Goal: Register for event/course

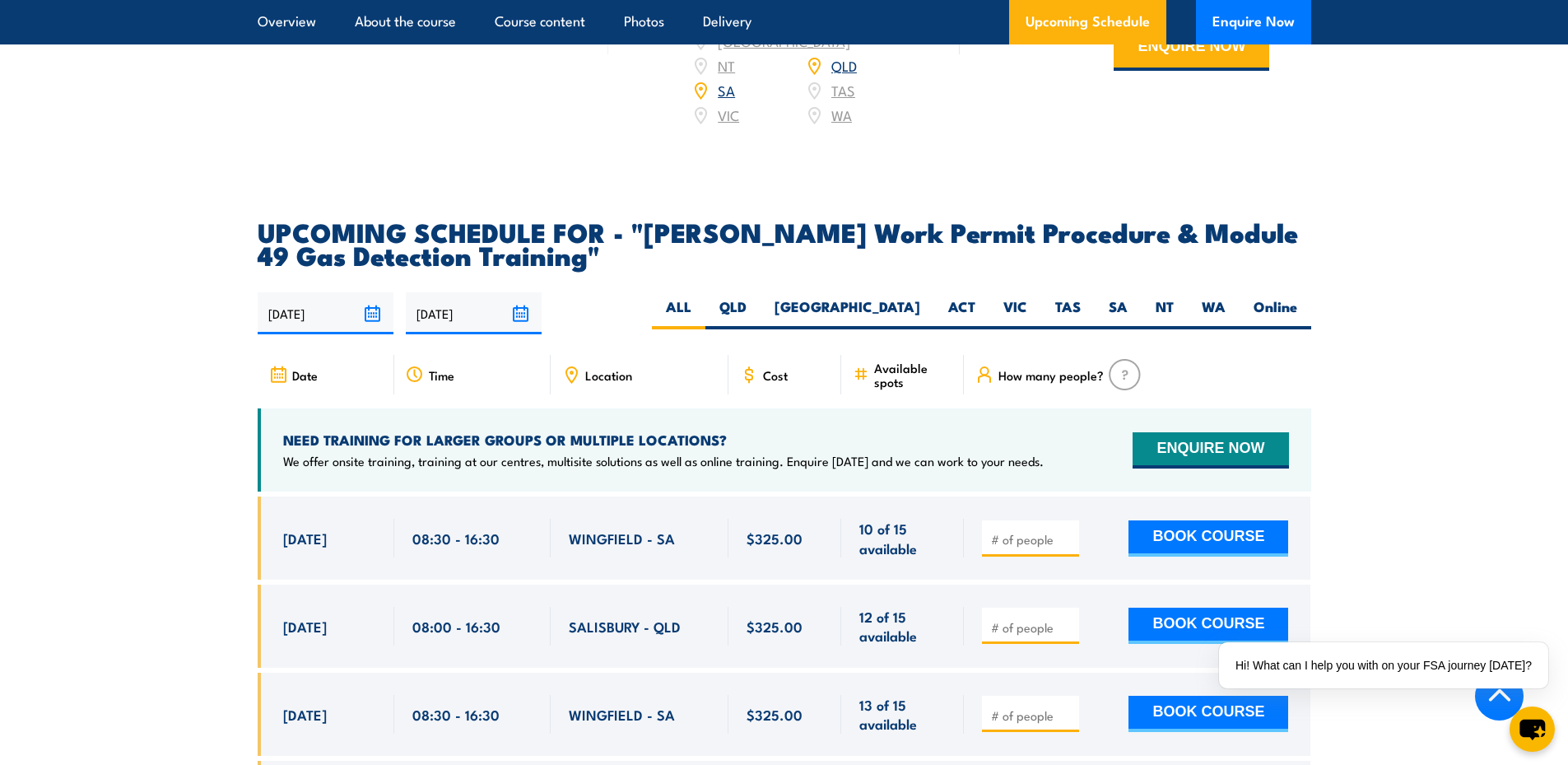
scroll to position [2552, 0]
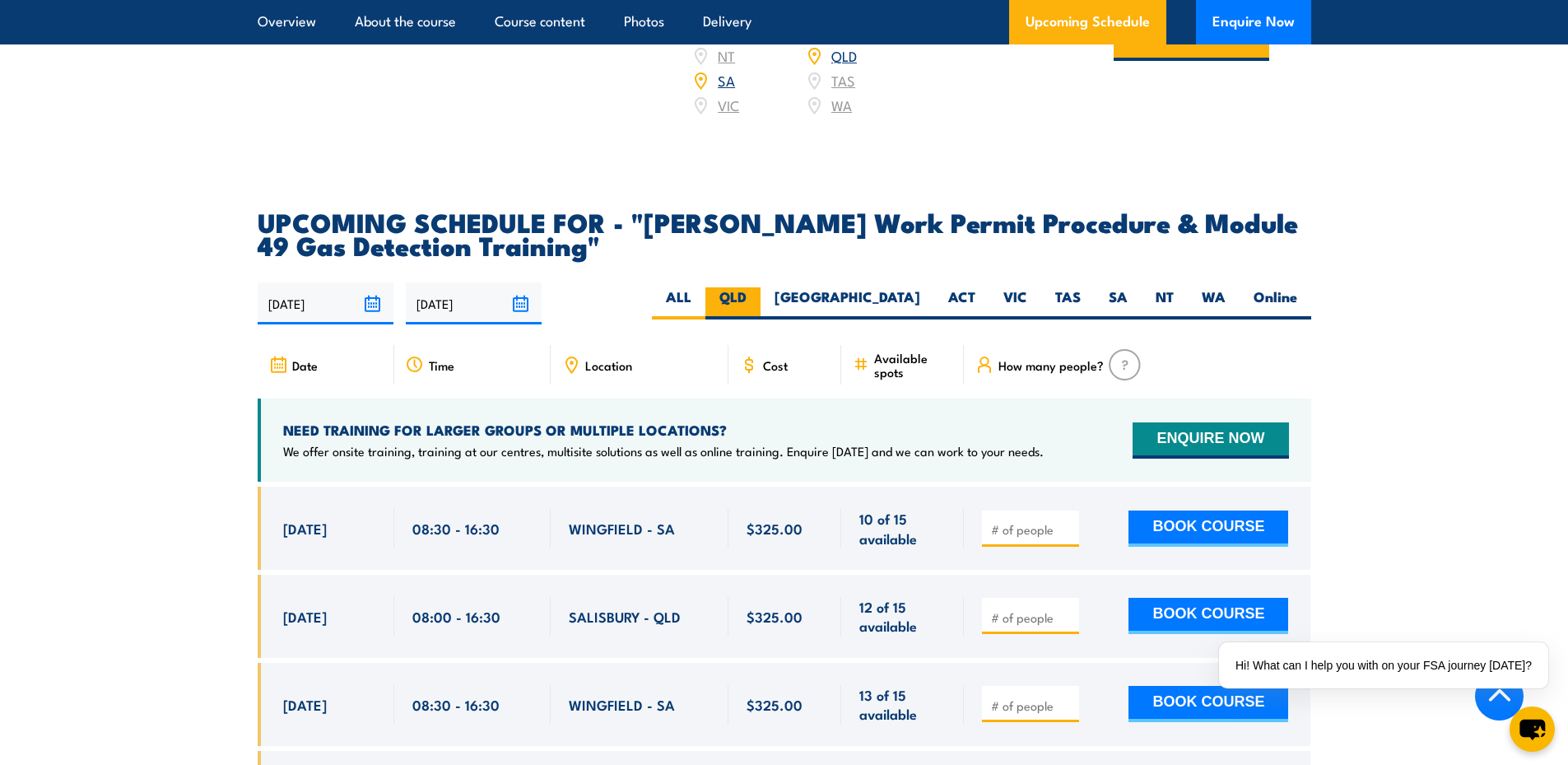
click at [761, 287] on label "QLD" at bounding box center [732, 303] width 55 height 32
click at [757, 287] on input "QLD" at bounding box center [751, 292] width 11 height 11
radio input "true"
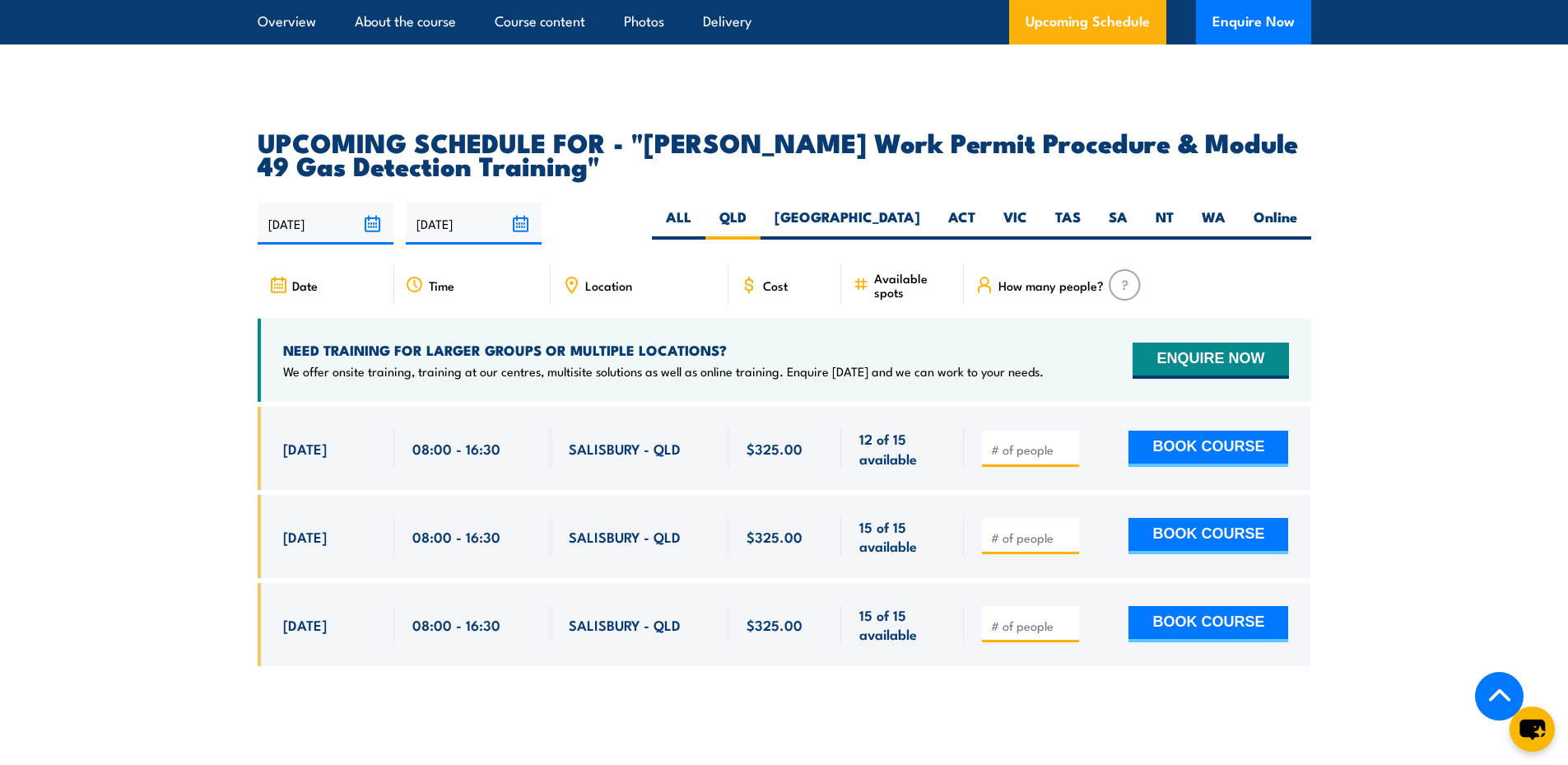
scroll to position [2603, 0]
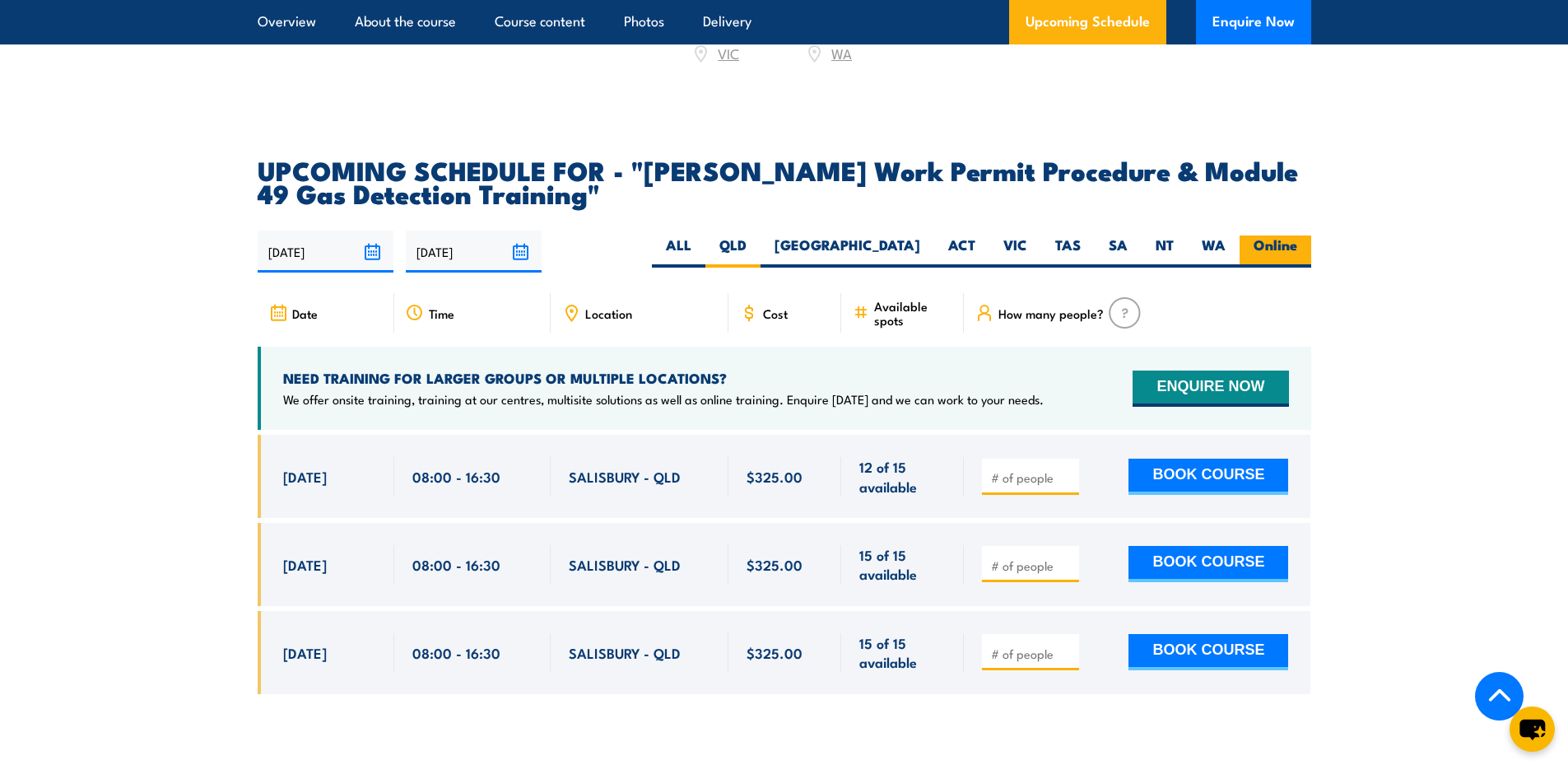
click at [1283, 236] on label "Online" at bounding box center [1275, 252] width 72 height 32
click at [1297, 236] on input "Online" at bounding box center [1302, 241] width 11 height 11
radio input "true"
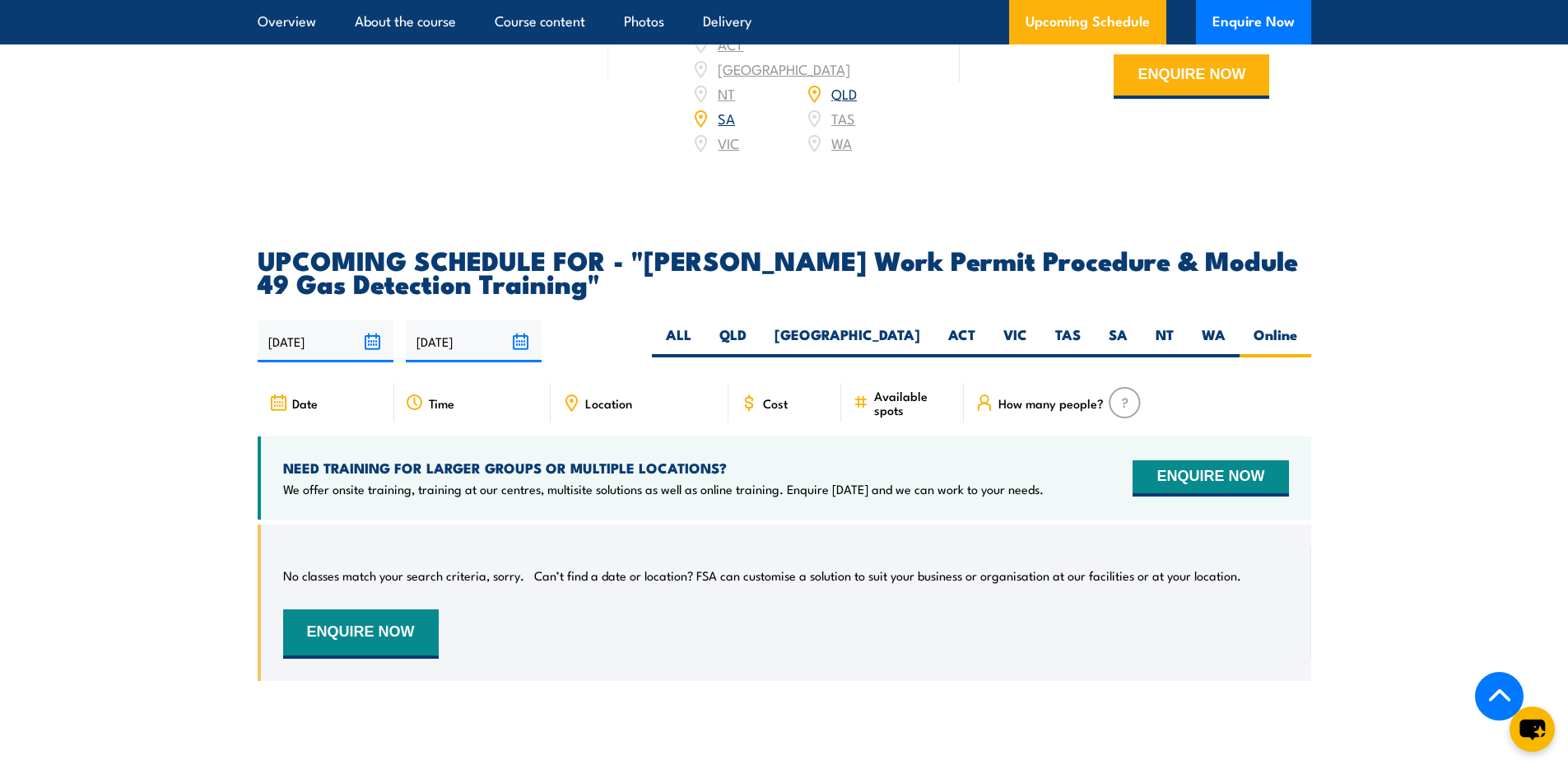
scroll to position [2552, 0]
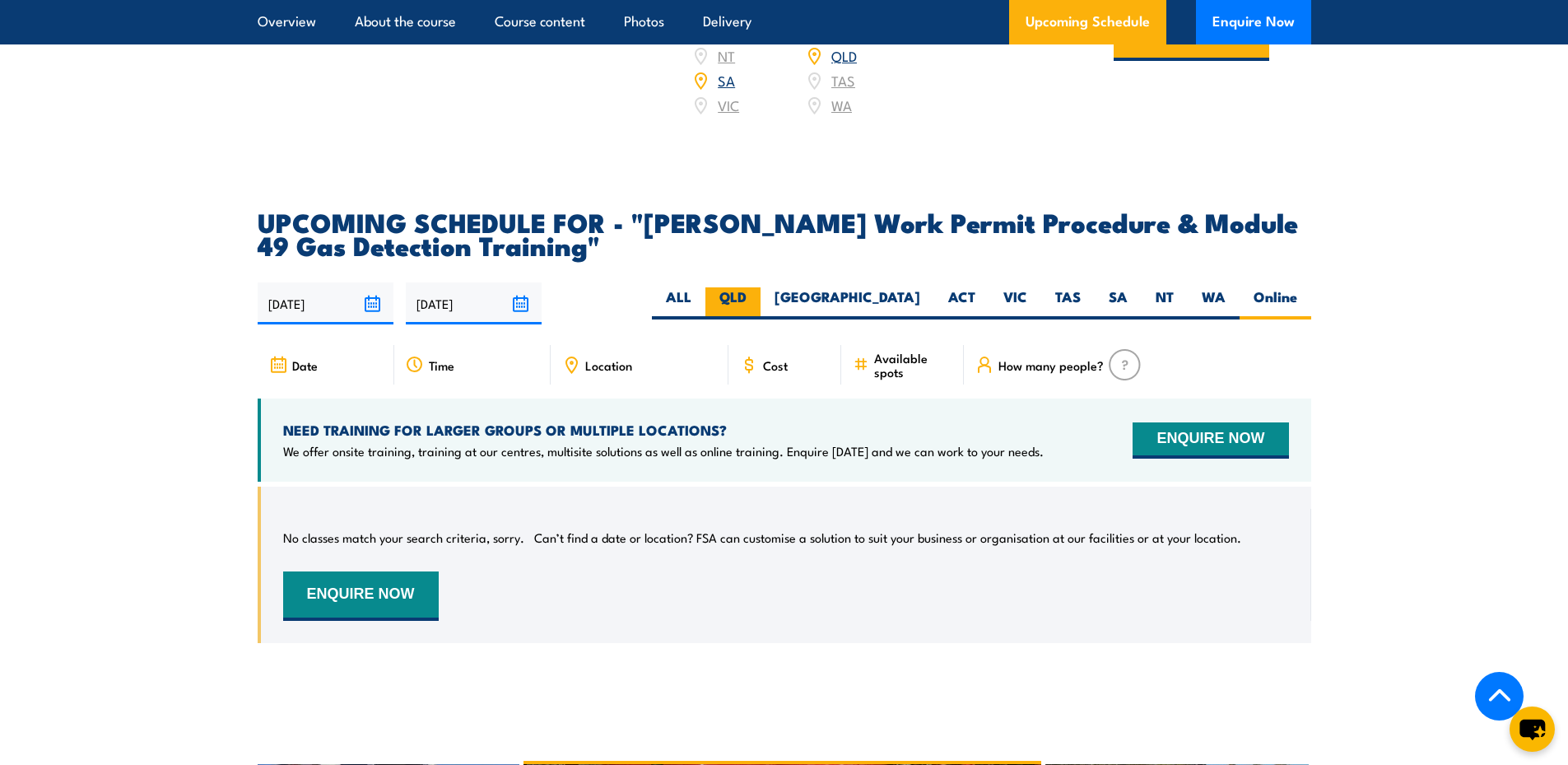
click at [761, 287] on label "QLD" at bounding box center [732, 303] width 55 height 32
click at [757, 287] on input "QLD" at bounding box center [751, 292] width 11 height 11
radio input "true"
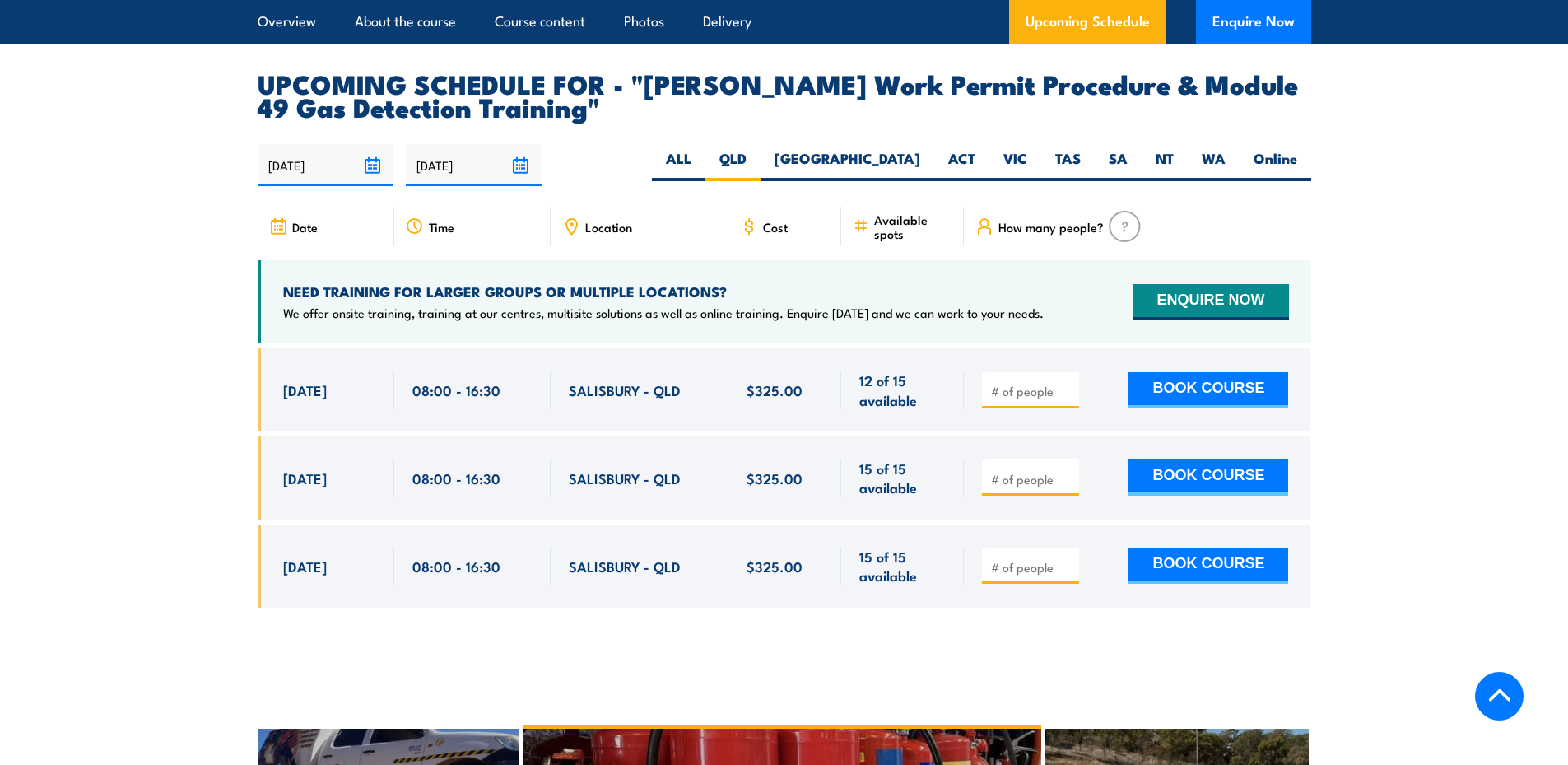
scroll to position [2718, 0]
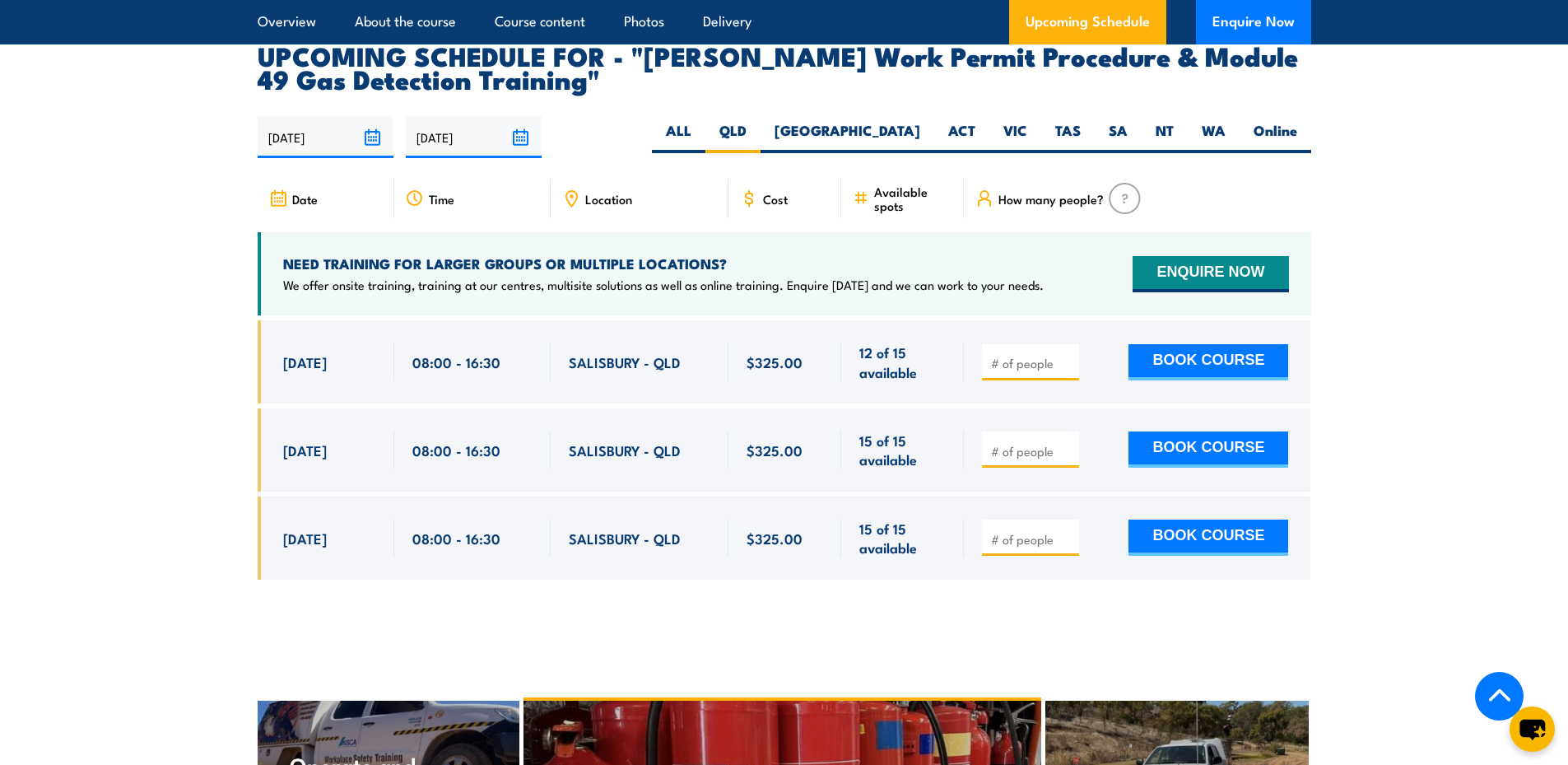
drag, startPoint x: 788, startPoint y: 88, endPoint x: 749, endPoint y: 102, distance: 41.4
click at [705, 121] on label "ALL" at bounding box center [678, 137] width 53 height 32
click at [703, 121] on input "ALL" at bounding box center [697, 126] width 11 height 11
radio input "true"
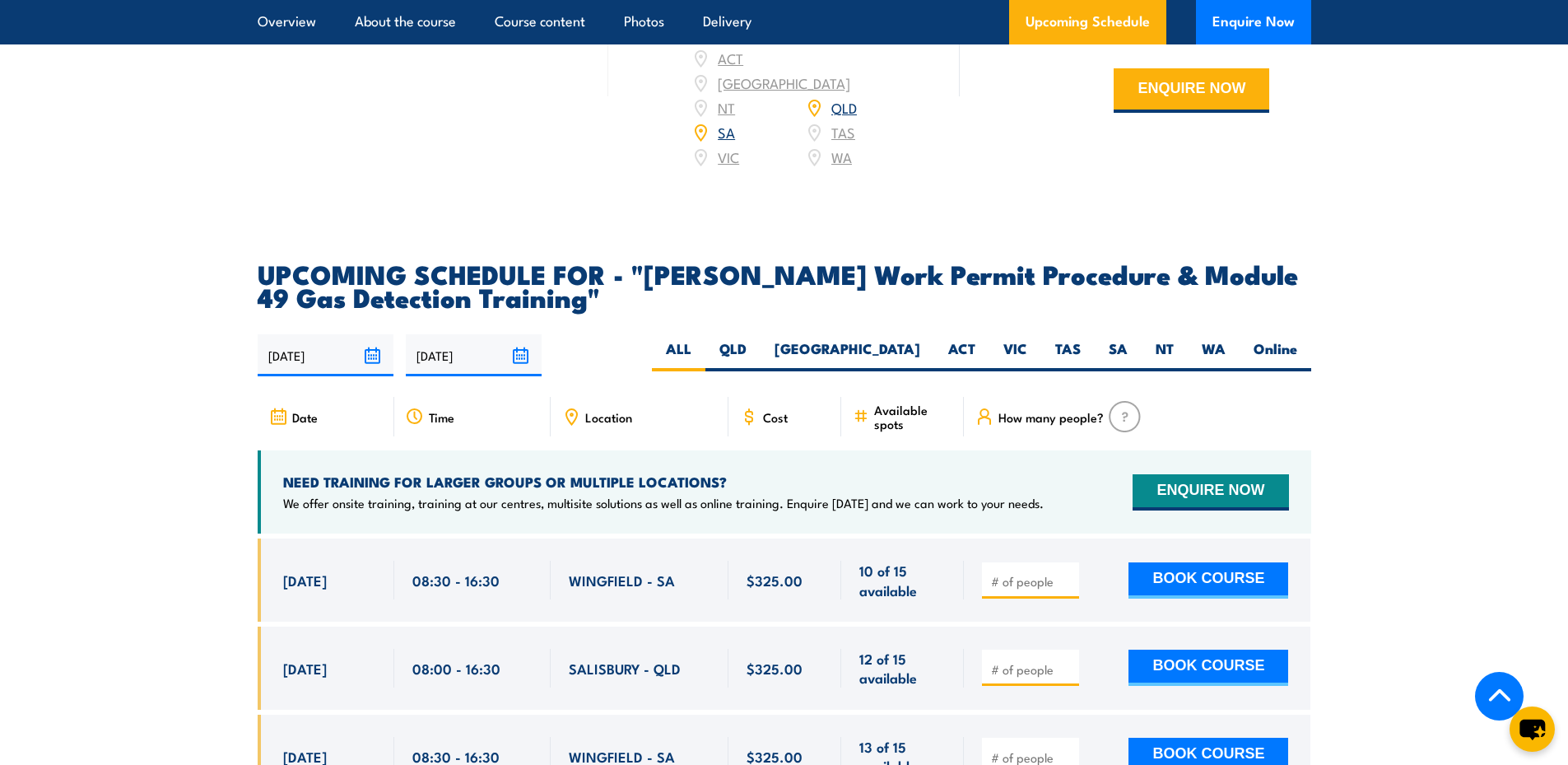
scroll to position [2471, 0]
